Goal: Check status: Check status

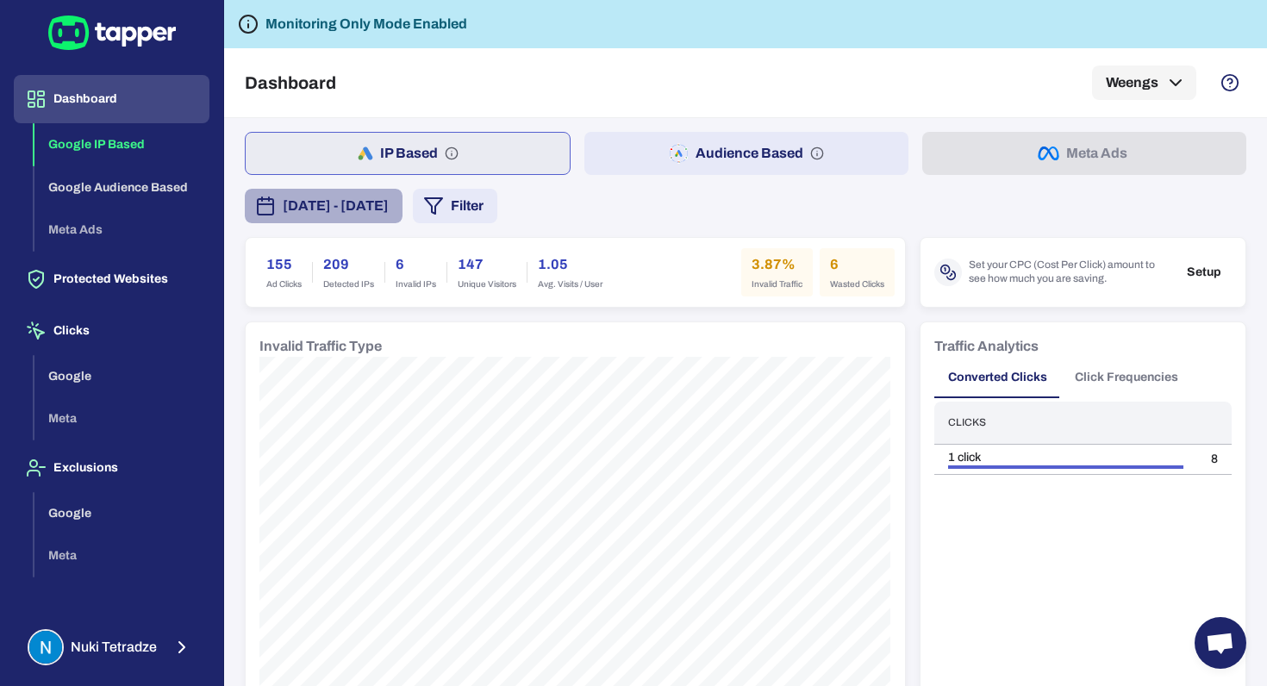
click at [389, 209] on span "[DATE] - [DATE]" at bounding box center [336, 206] width 106 height 21
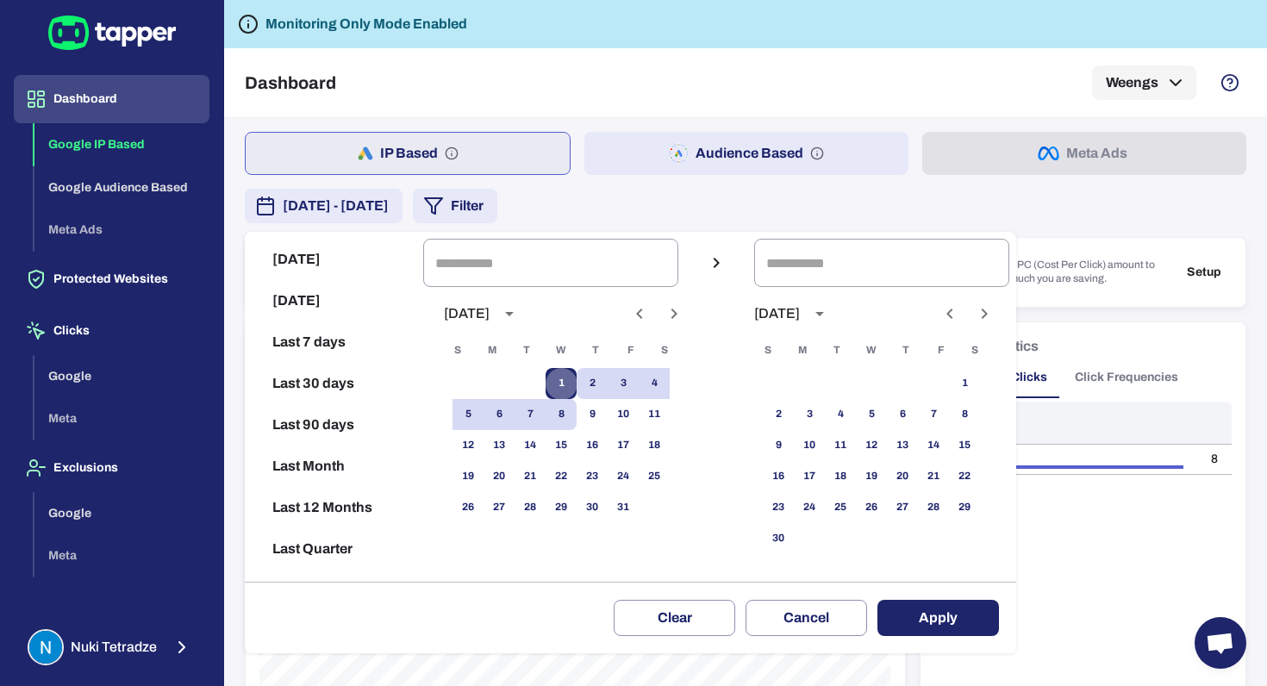
click at [556, 381] on button "1" at bounding box center [560, 383] width 31 height 31
type input "**********"
click at [534, 408] on button "7" at bounding box center [529, 414] width 31 height 31
type input "**********"
click at [527, 414] on button "7" at bounding box center [529, 414] width 31 height 31
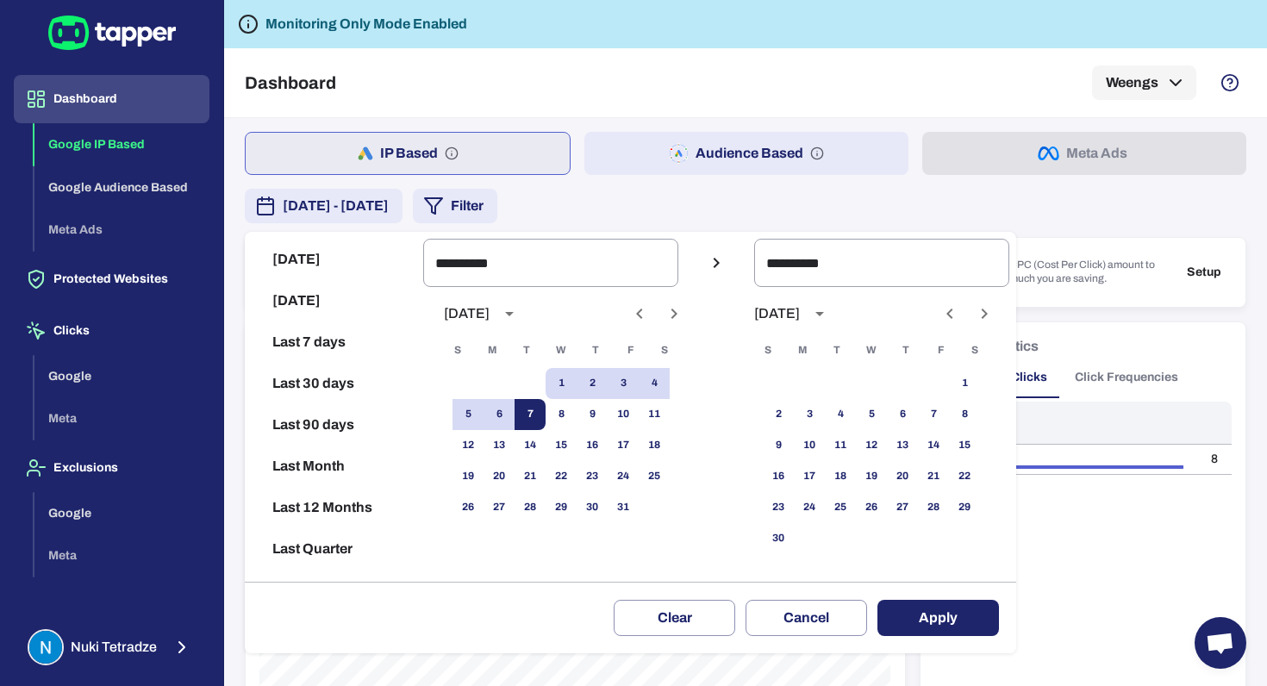
type input "**********"
click at [937, 617] on button "Apply" at bounding box center [937, 618] width 121 height 36
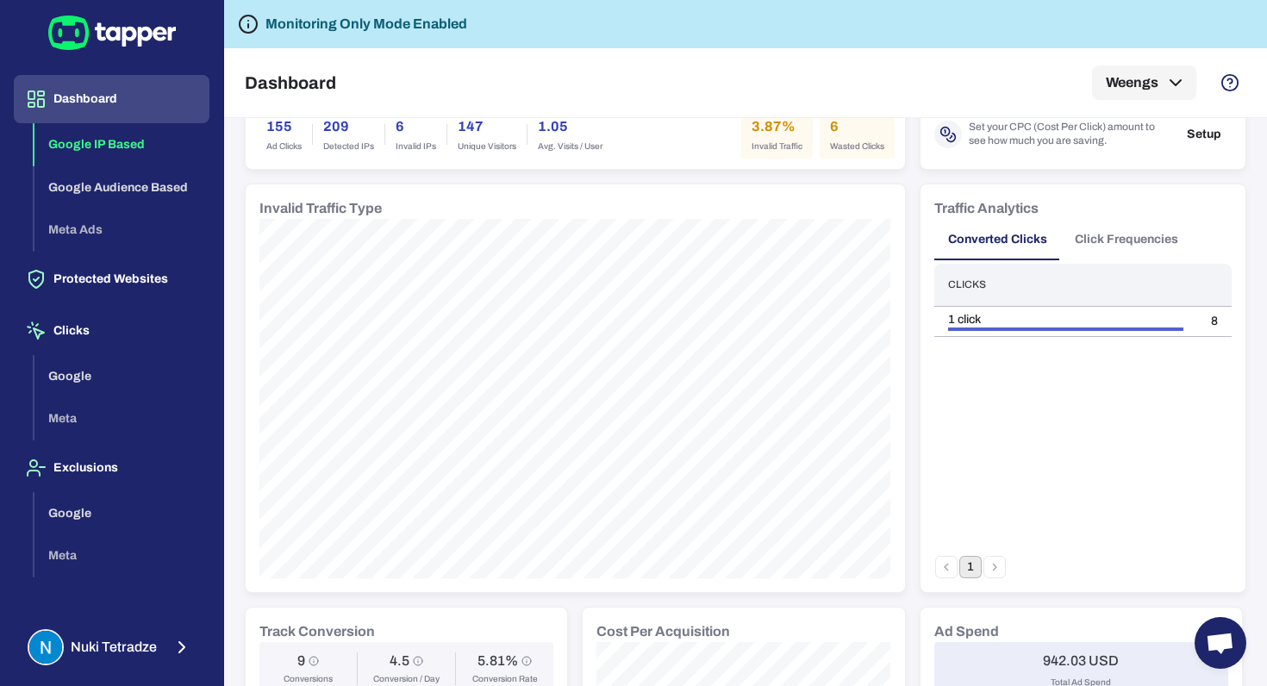
scroll to position [172, 0]
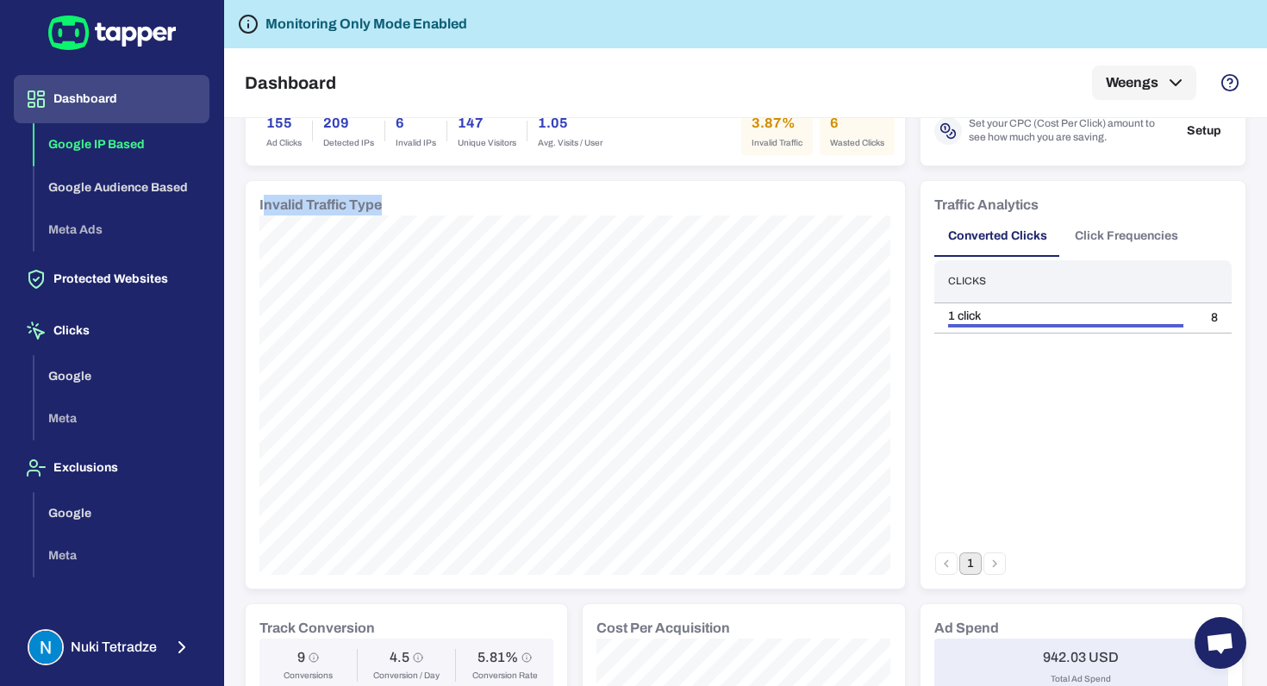
drag, startPoint x: 266, startPoint y: 206, endPoint x: 398, endPoint y: 209, distance: 131.8
click at [398, 209] on div "Invalid Traffic Type" at bounding box center [575, 205] width 632 height 21
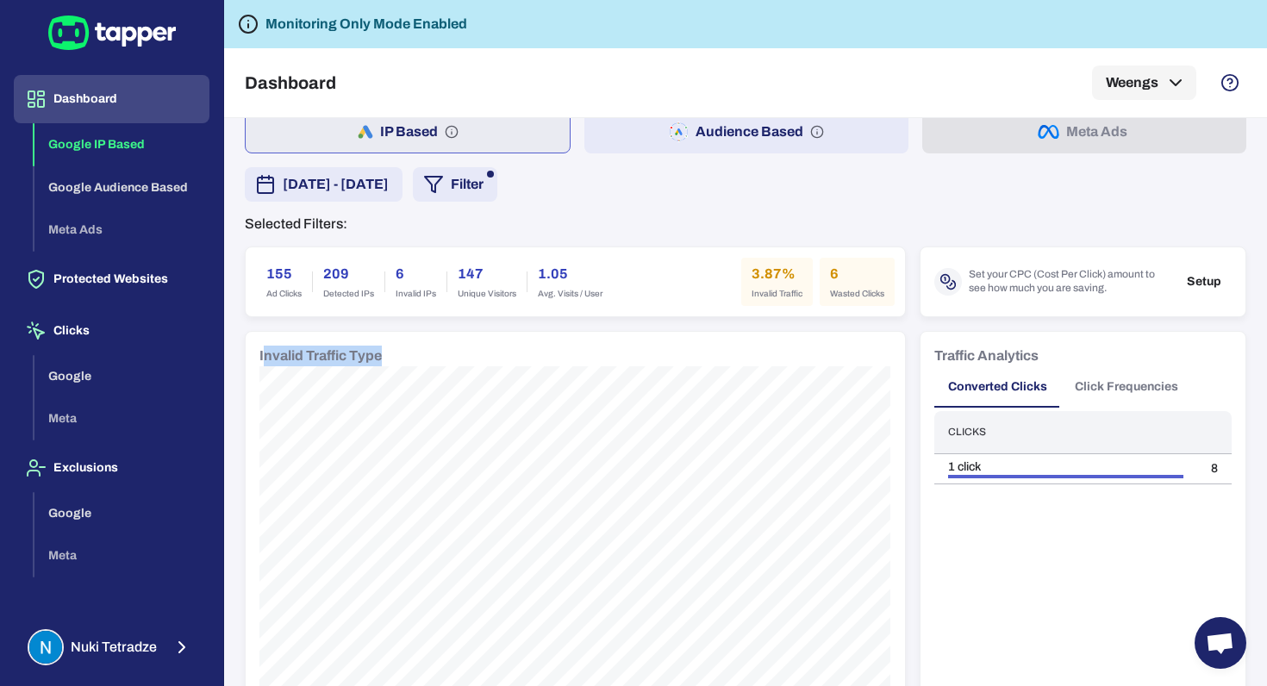
scroll to position [0, 0]
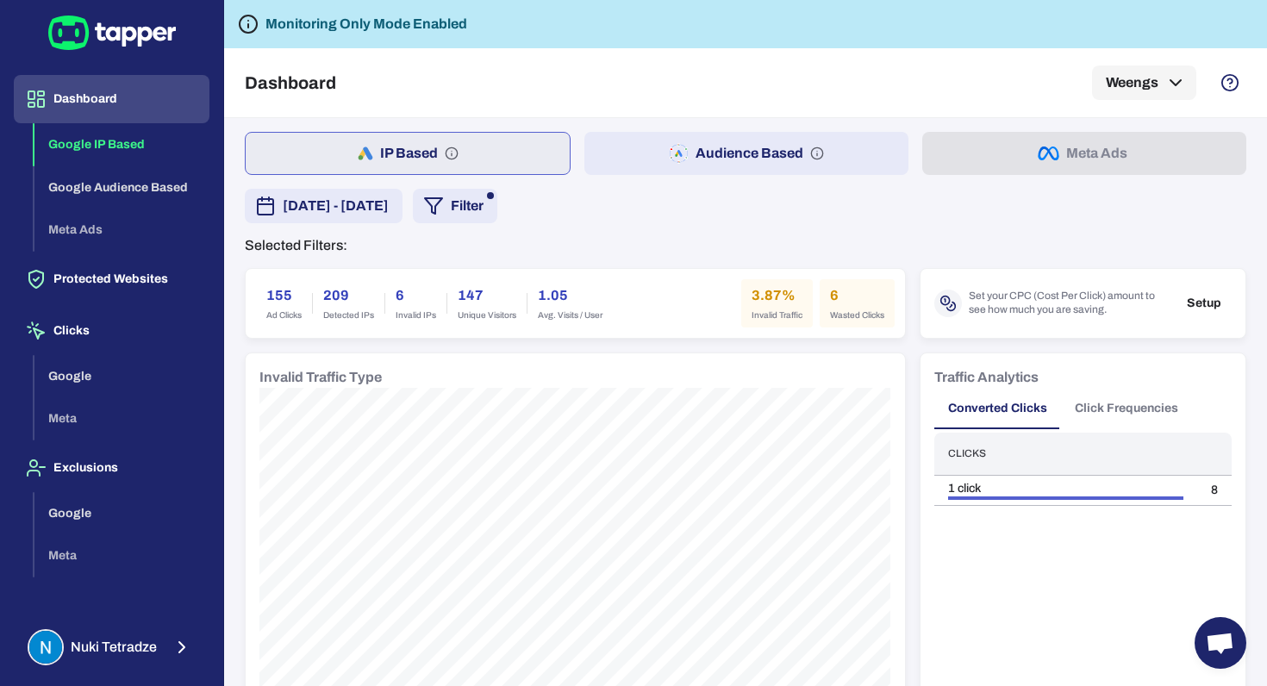
click at [432, 318] on span "Invalid IPs" at bounding box center [415, 315] width 40 height 12
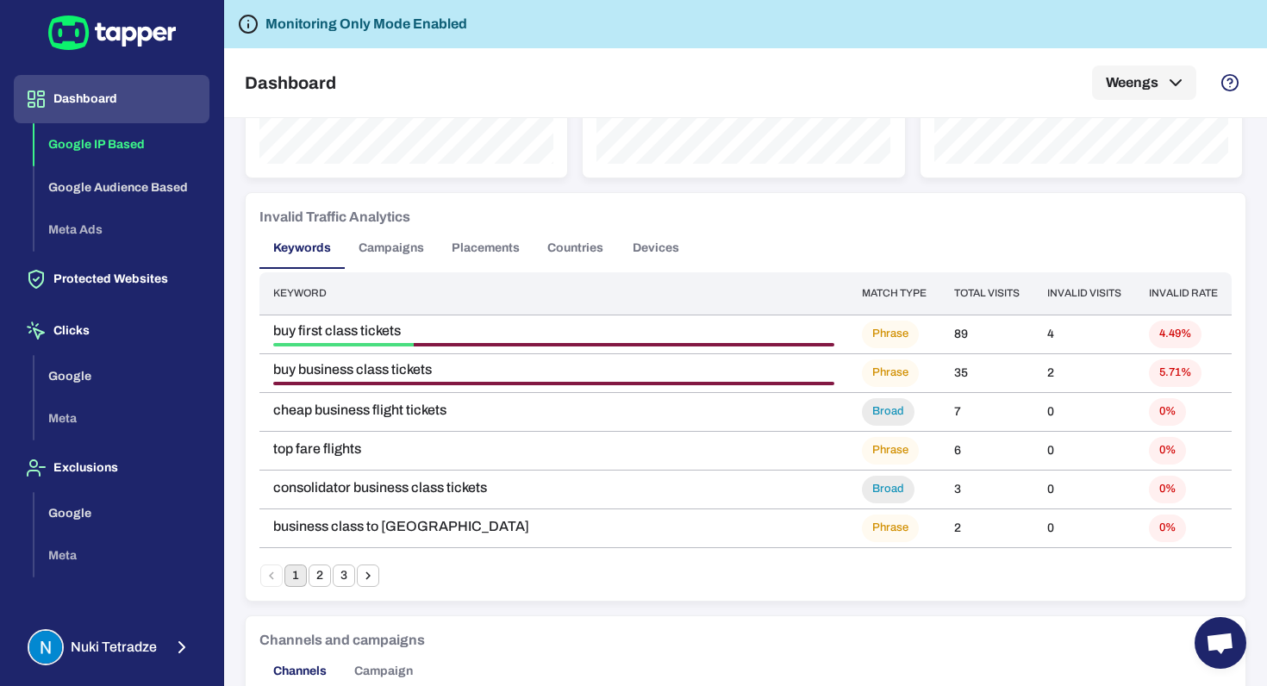
scroll to position [1008, 0]
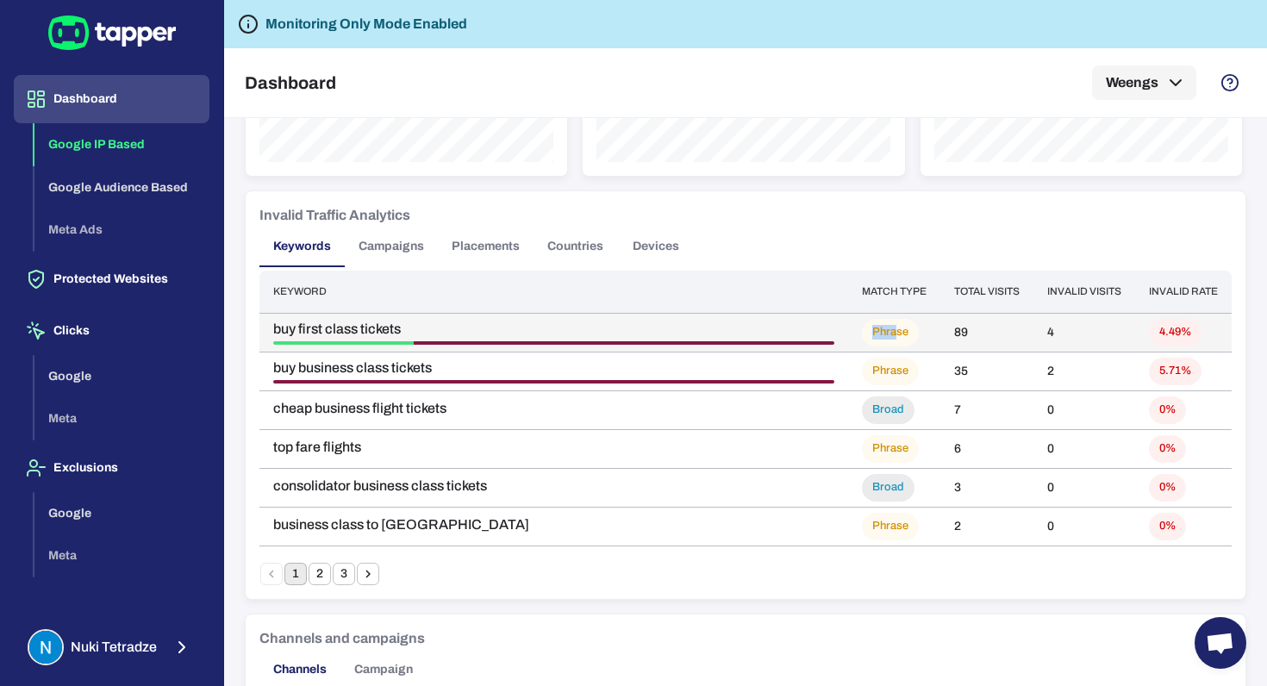
drag, startPoint x: 893, startPoint y: 326, endPoint x: 848, endPoint y: 324, distance: 44.8
click at [848, 324] on td "Phrase" at bounding box center [894, 332] width 92 height 39
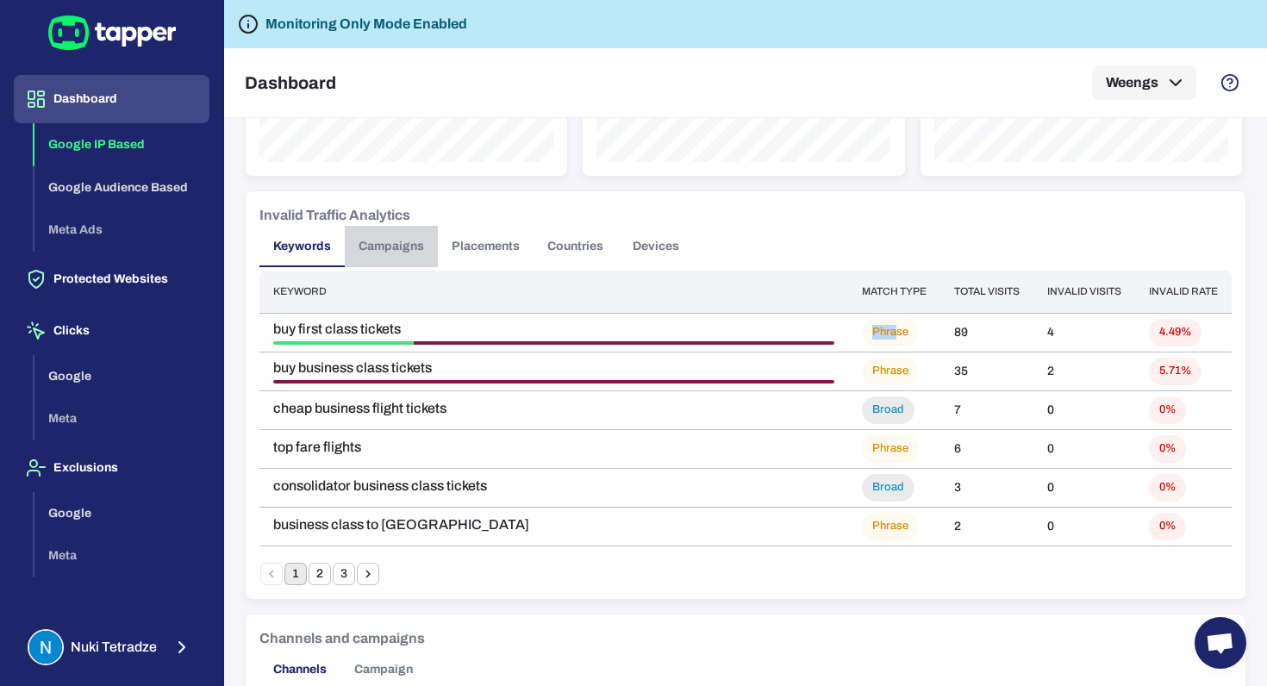
click at [388, 242] on button "Campaigns" at bounding box center [391, 246] width 93 height 41
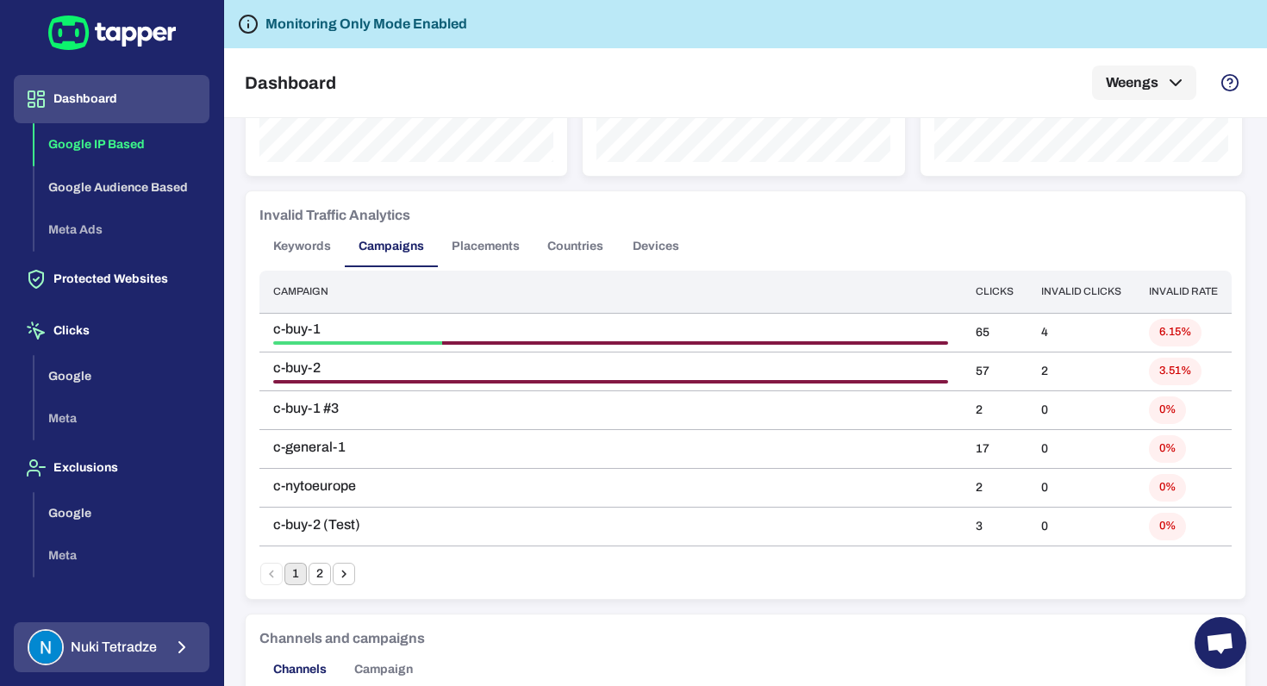
click at [128, 649] on span "[PERSON_NAME]" at bounding box center [114, 646] width 86 height 17
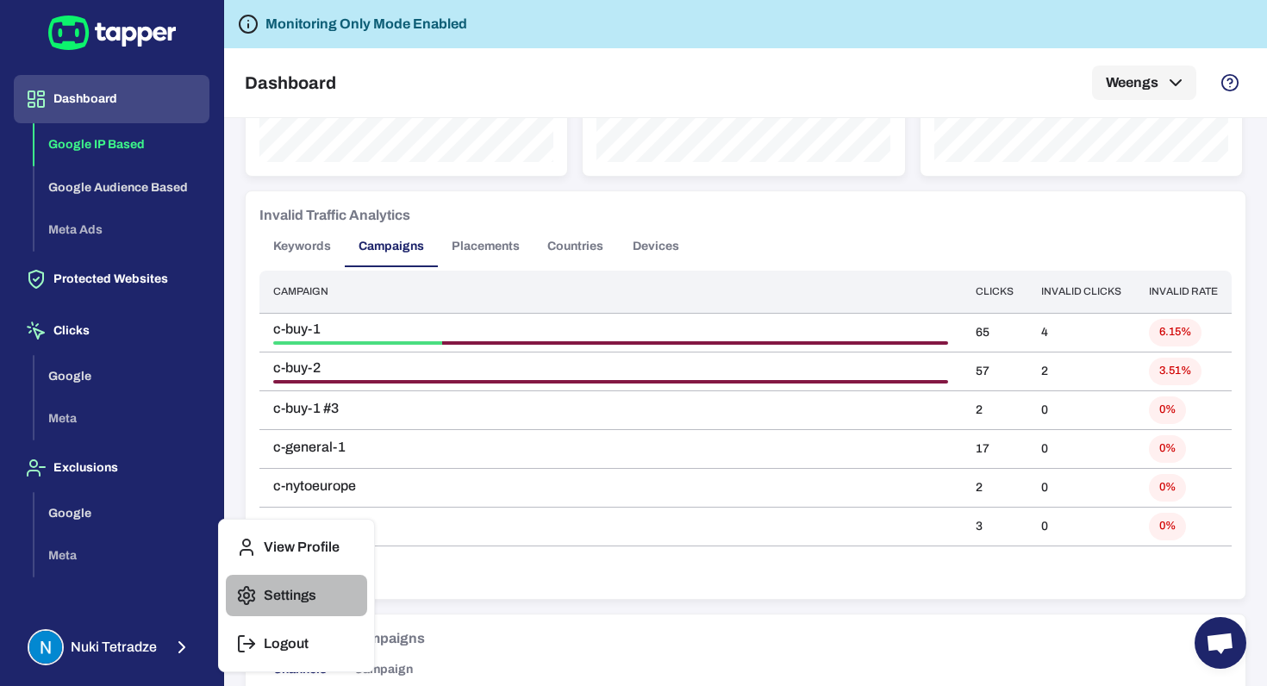
click at [258, 590] on button "Settings" at bounding box center [296, 595] width 141 height 41
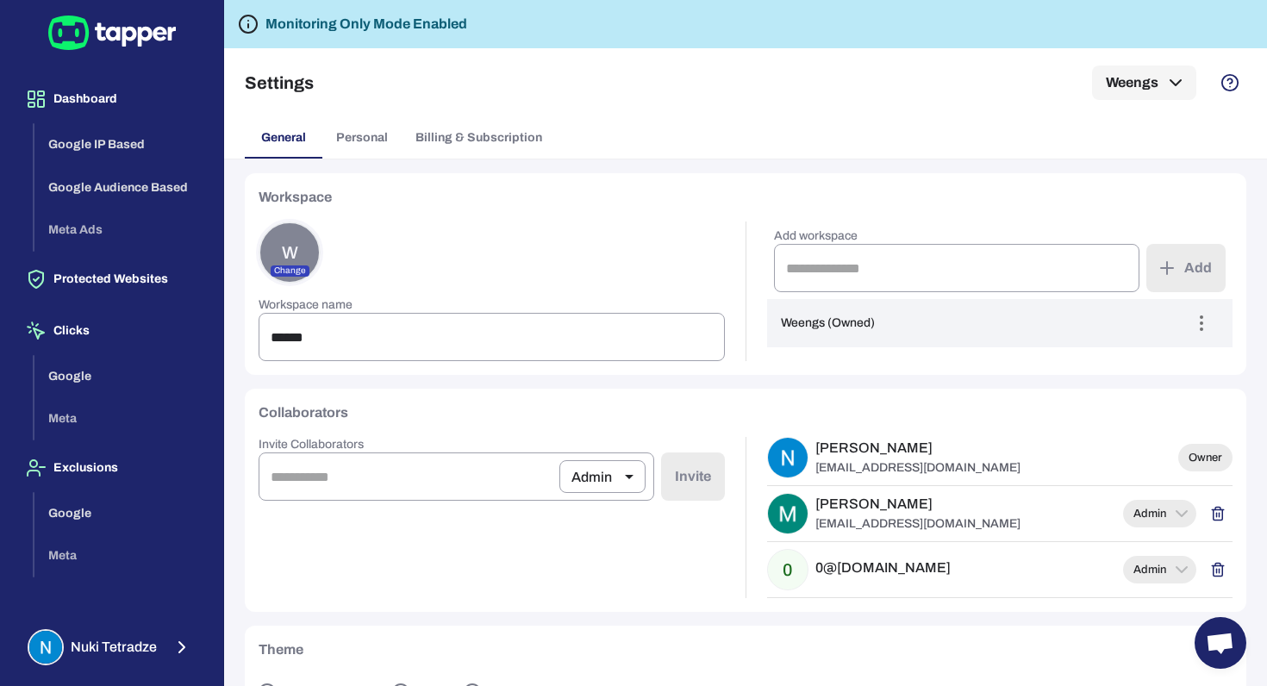
scroll to position [52, 0]
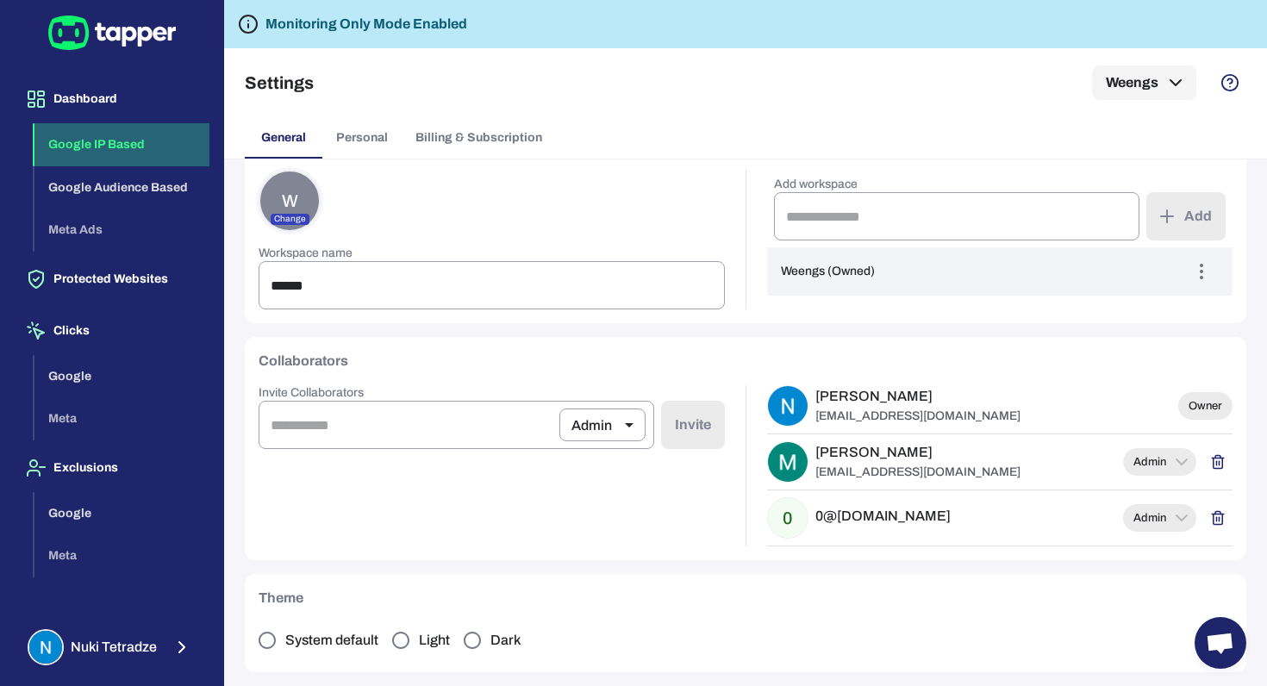
click at [122, 151] on button "Google IP Based" at bounding box center [121, 144] width 175 height 43
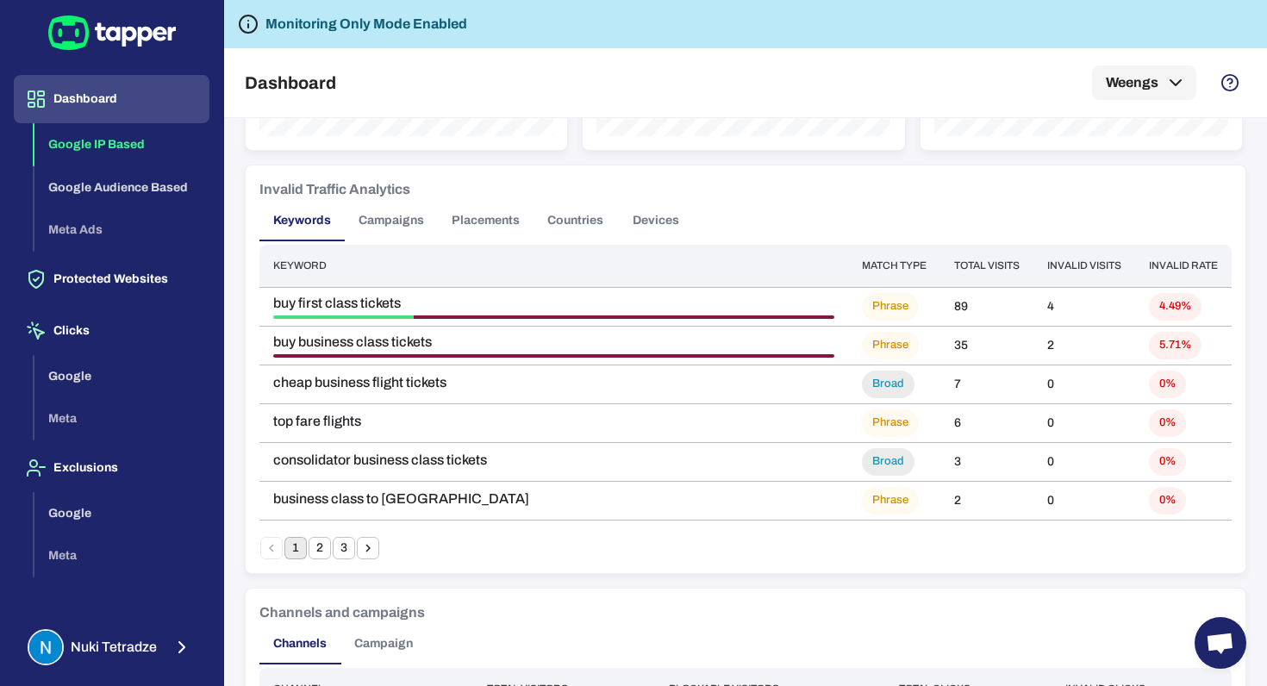
scroll to position [1009, 0]
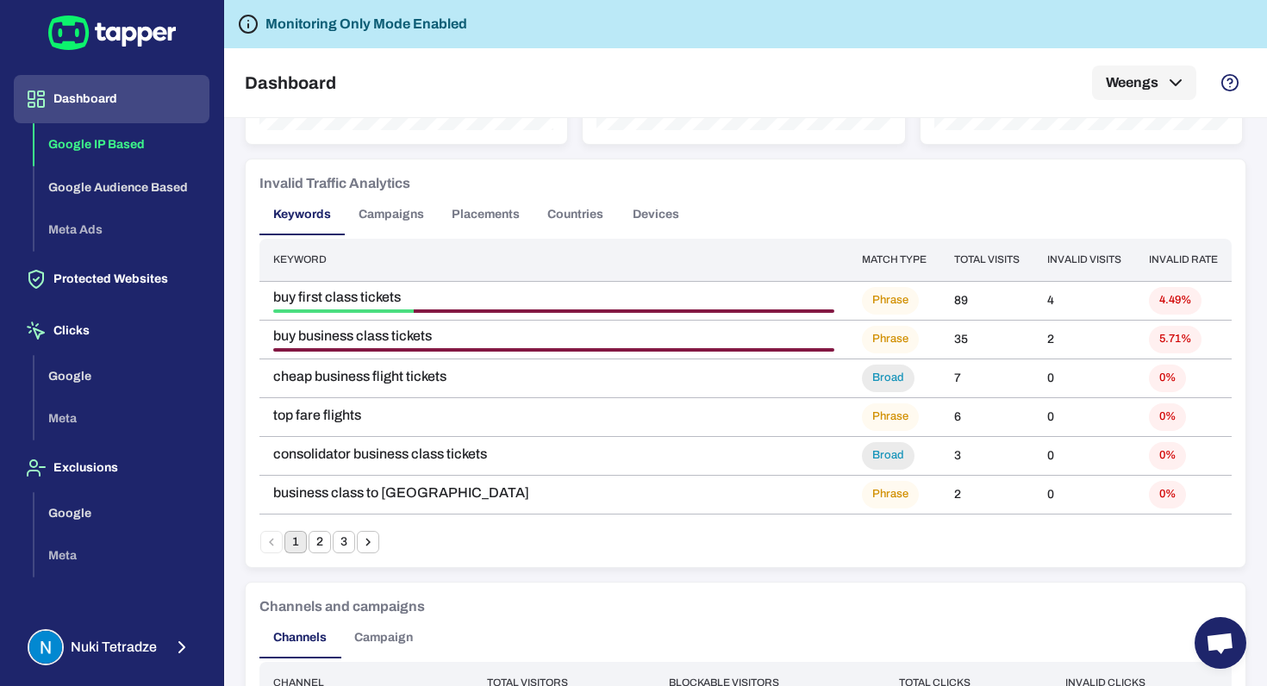
click at [420, 209] on button "Campaigns" at bounding box center [391, 214] width 93 height 41
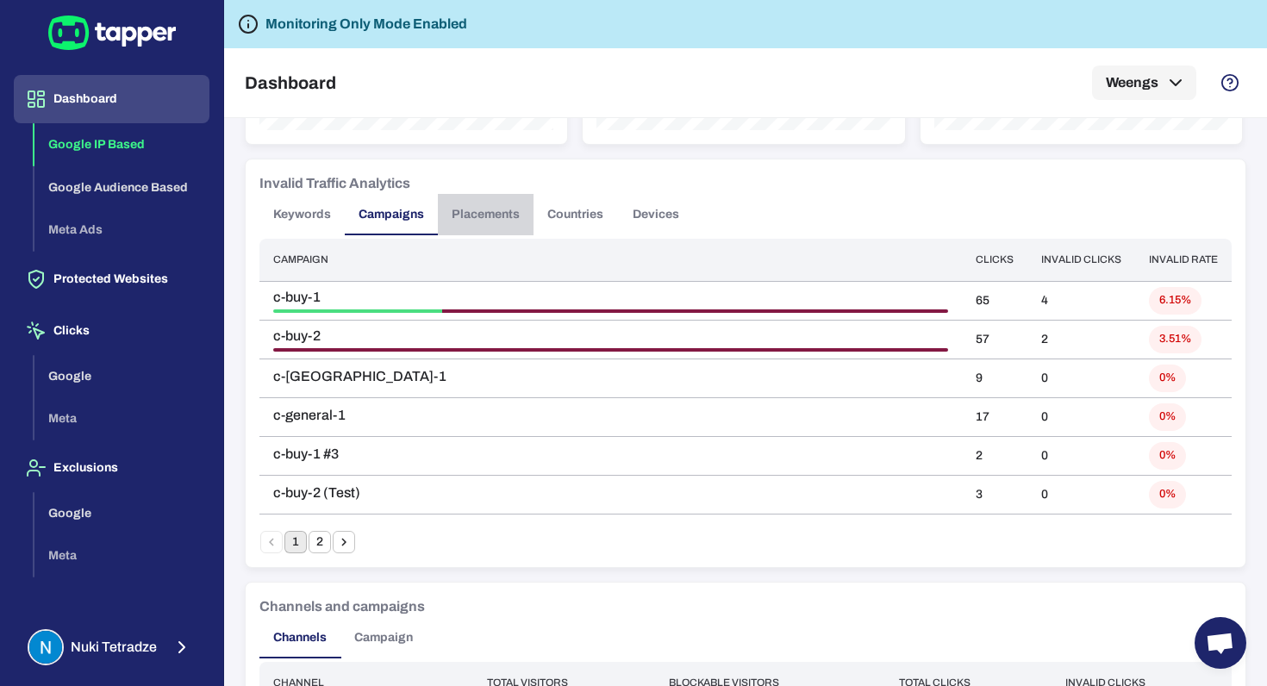
click at [487, 223] on button "Placements" at bounding box center [486, 214] width 96 height 41
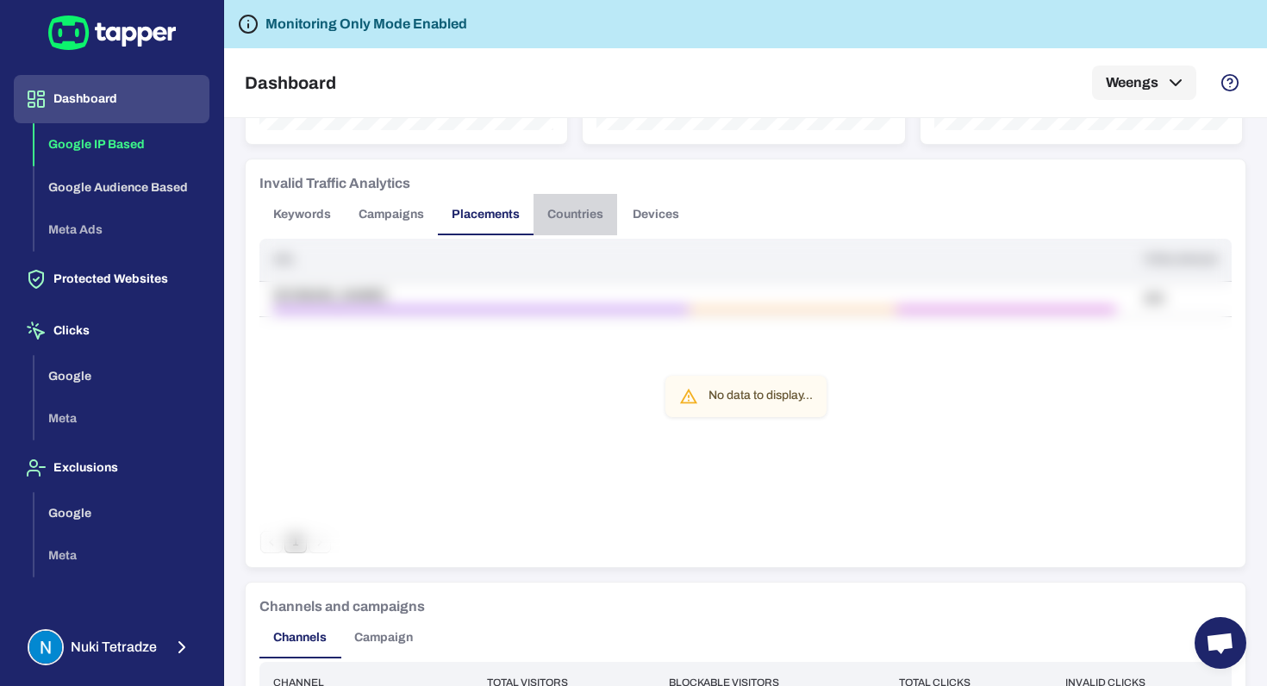
click at [564, 217] on button "Countries" at bounding box center [575, 214] width 84 height 41
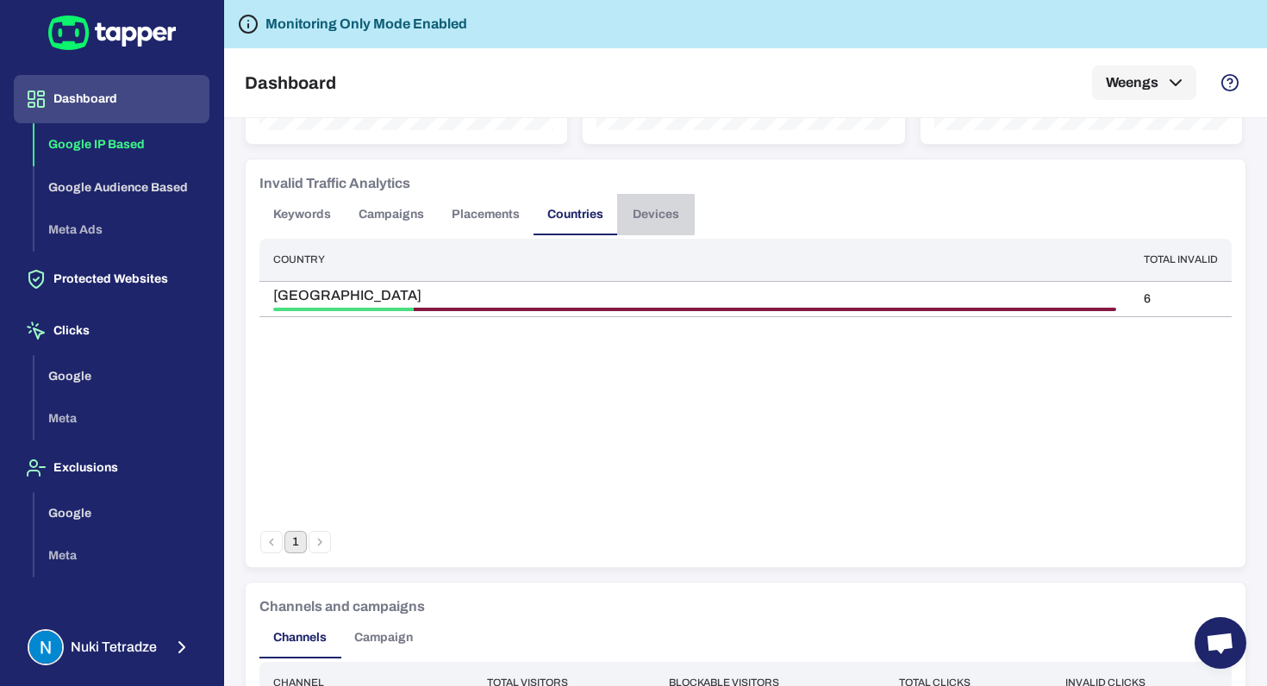
click at [675, 218] on button "Devices" at bounding box center [656, 214] width 78 height 41
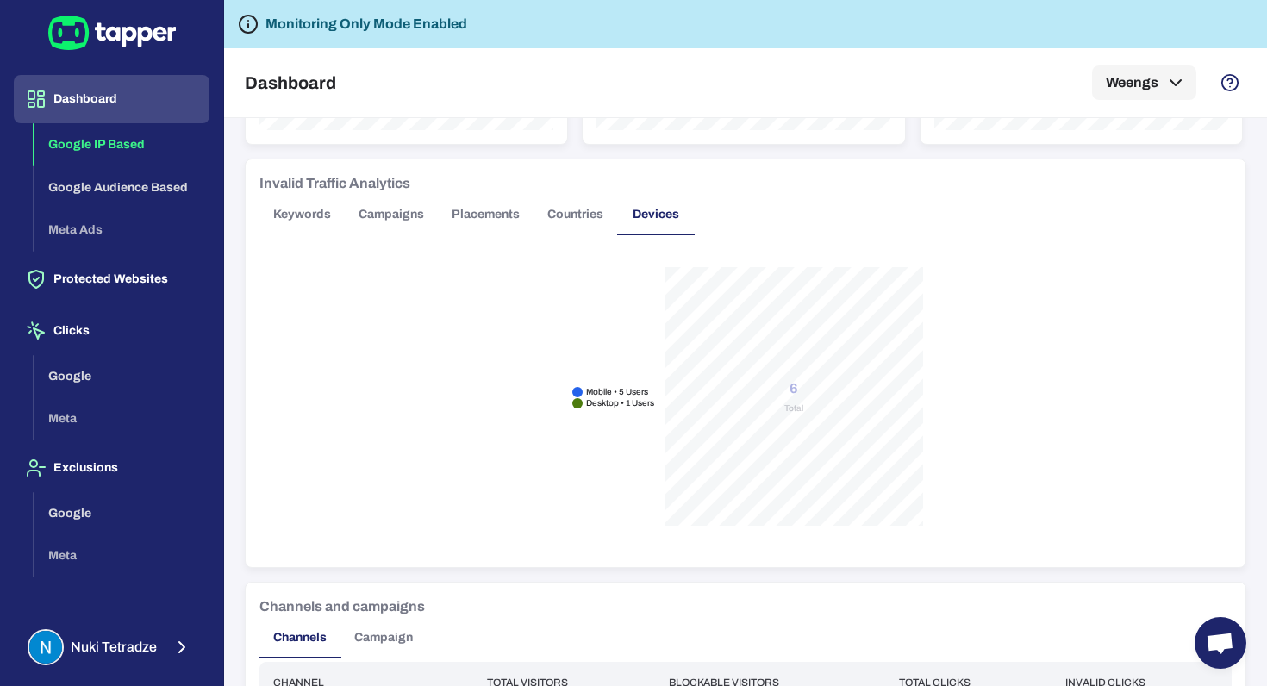
click at [557, 227] on button "Countries" at bounding box center [575, 214] width 84 height 41
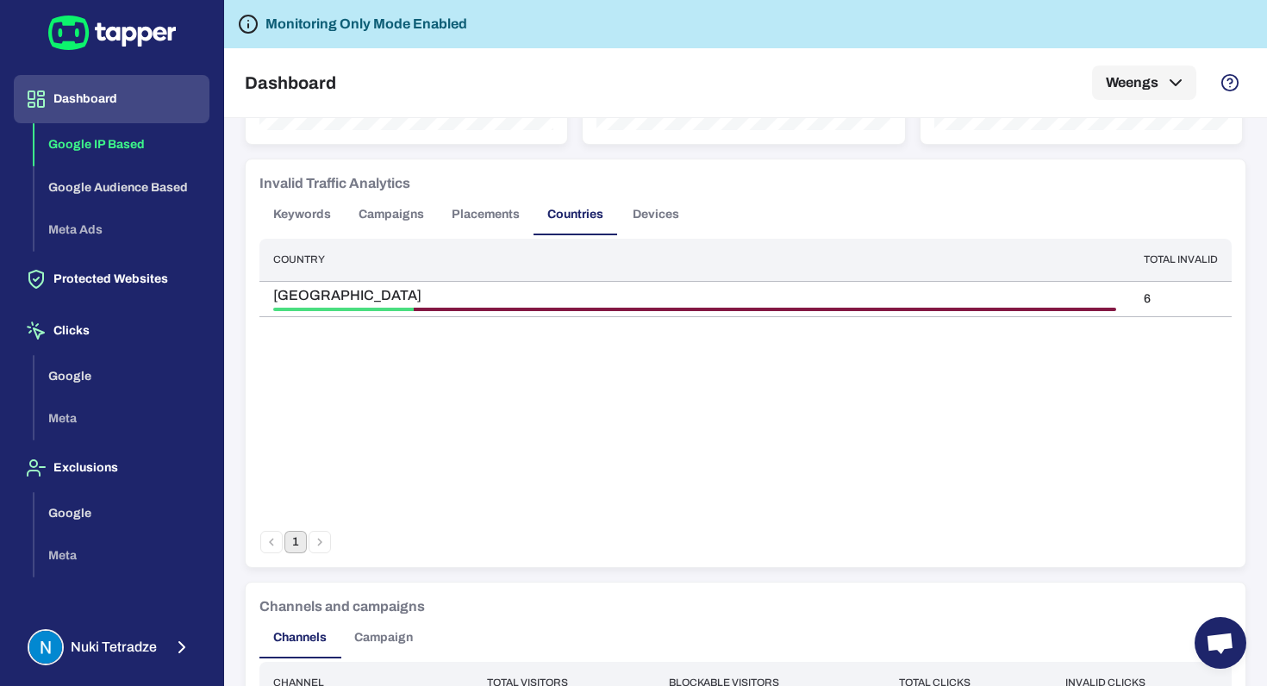
click at [467, 221] on button "Placements" at bounding box center [486, 214] width 96 height 41
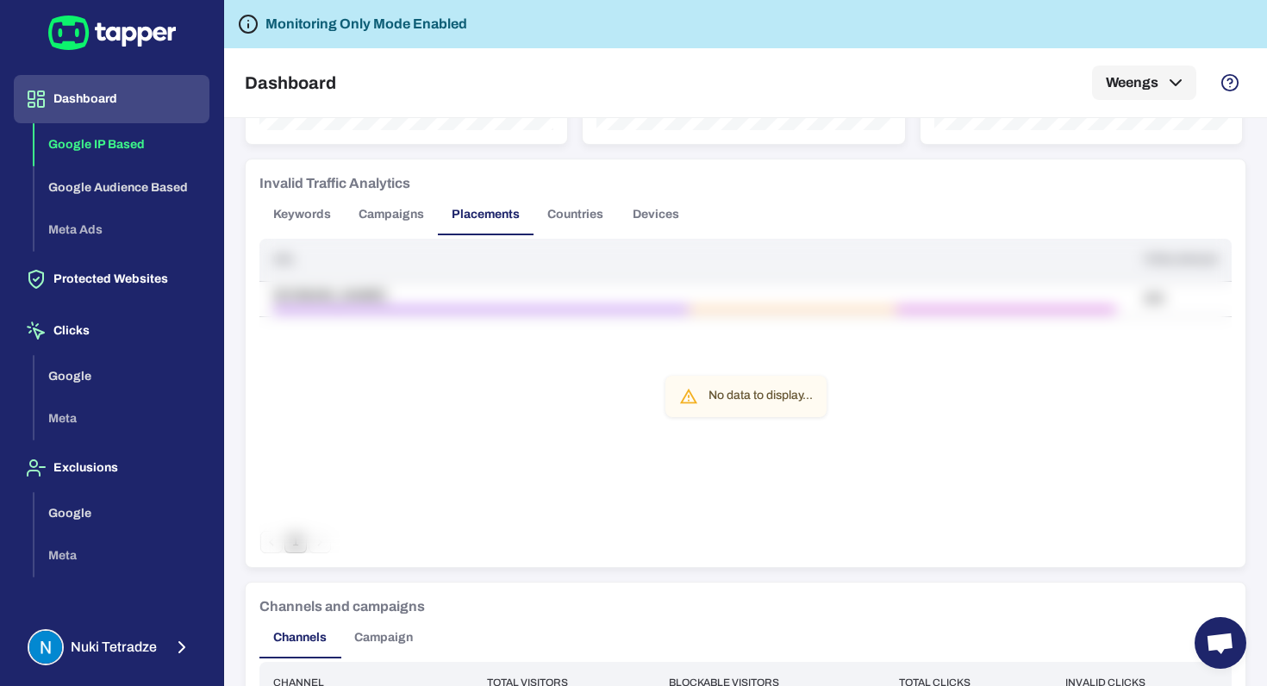
click at [372, 215] on button "Campaigns" at bounding box center [391, 214] width 93 height 41
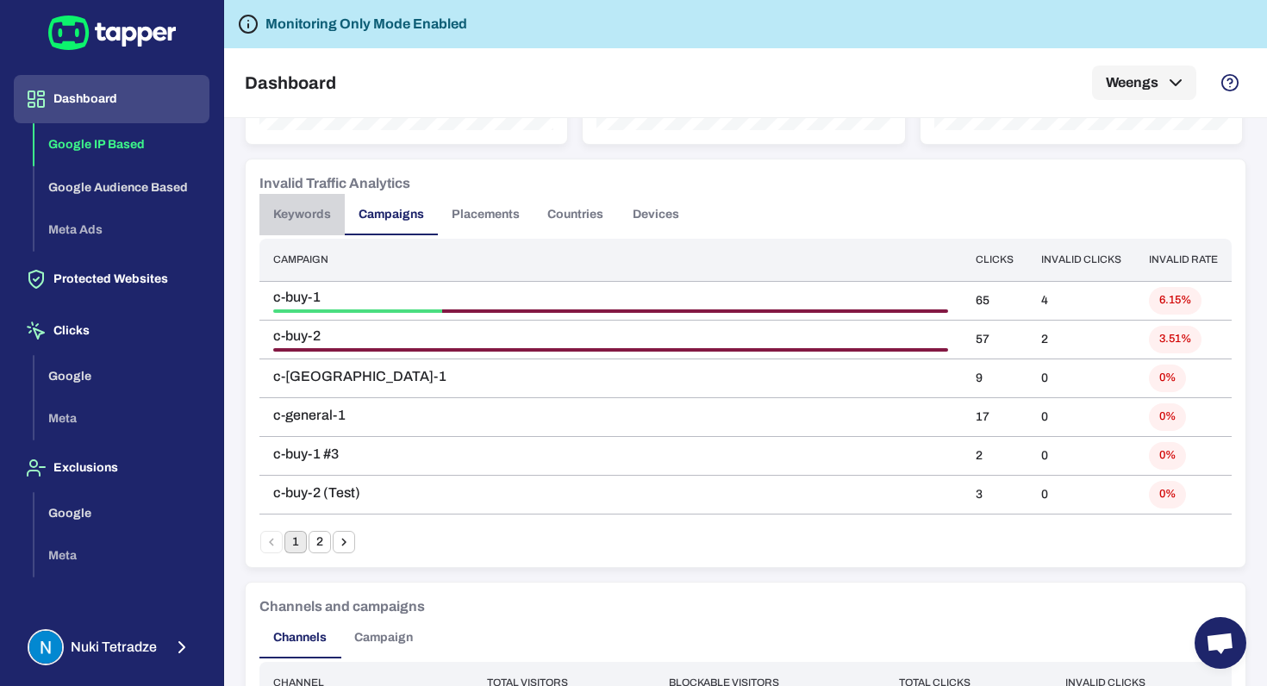
click at [317, 218] on button "Keywords" at bounding box center [301, 214] width 85 height 41
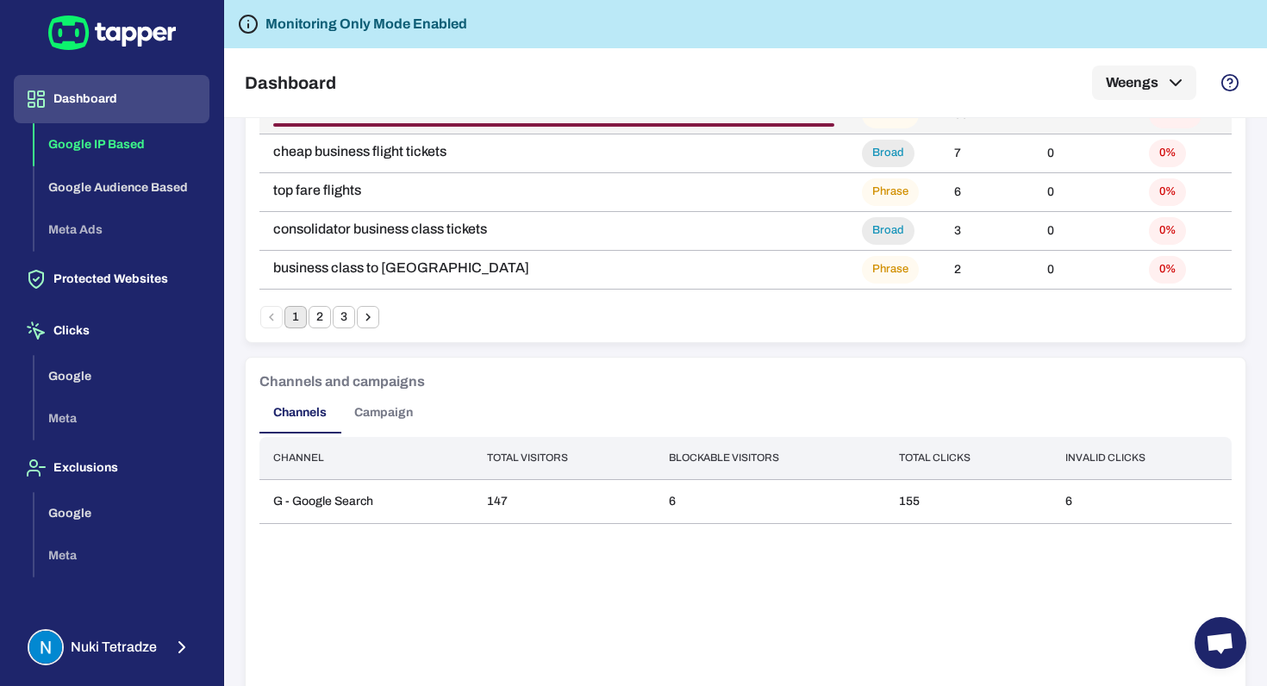
scroll to position [1328, 0]
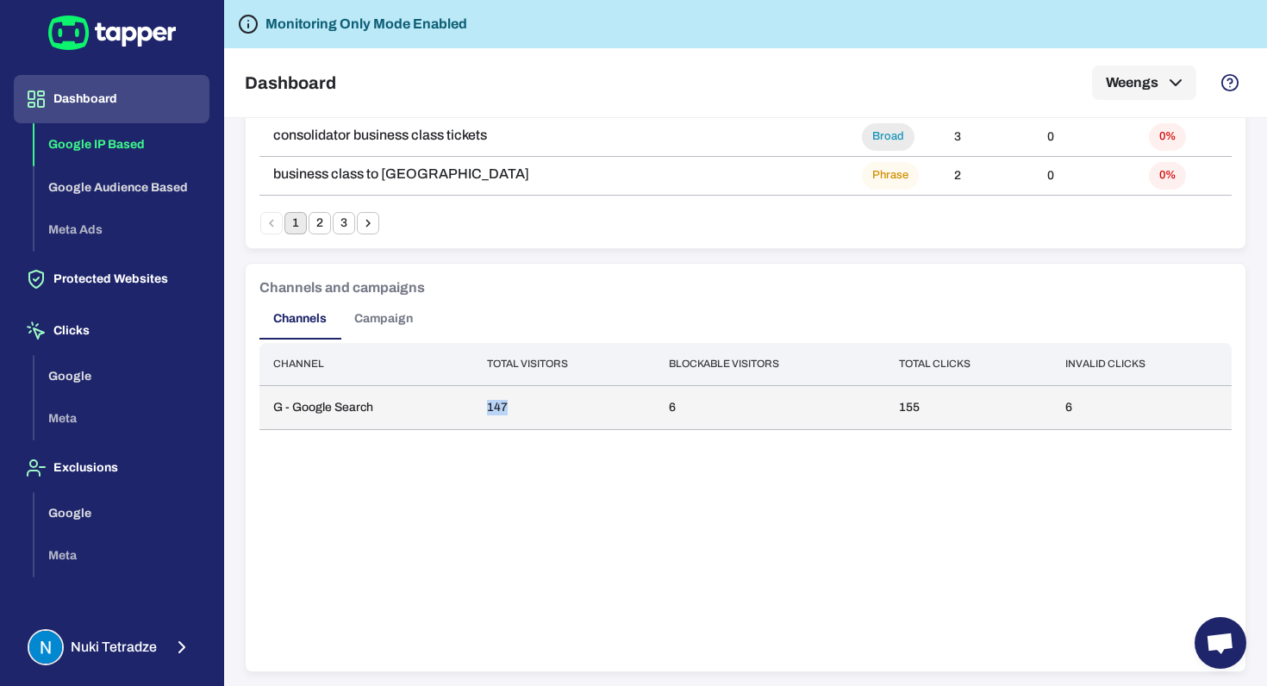
drag, startPoint x: 532, startPoint y: 406, endPoint x: 468, endPoint y: 406, distance: 63.8
click at [468, 406] on tr "G - Google Search 147 6 155 6" at bounding box center [745, 407] width 972 height 44
